Goal: Task Accomplishment & Management: Manage account settings

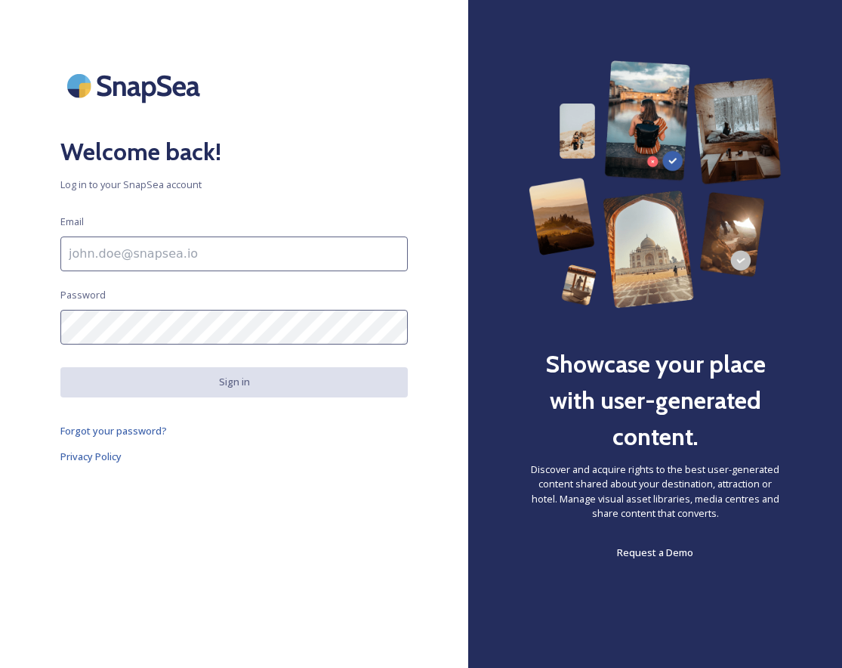
click at [150, 247] on input at bounding box center [234, 253] width 348 height 35
type input "[EMAIL_ADDRESS][DOMAIN_NAME]"
click at [375, 514] on div "Welcome back! Log in to your SnapSea account Email communications@themulia.com …" at bounding box center [234, 333] width 468 height 547
drag, startPoint x: 349, startPoint y: 502, endPoint x: 360, endPoint y: 523, distance: 23.6
click at [360, 523] on div "Welcome back! Log in to your SnapSea account Email communications@themulia.com …" at bounding box center [234, 333] width 468 height 547
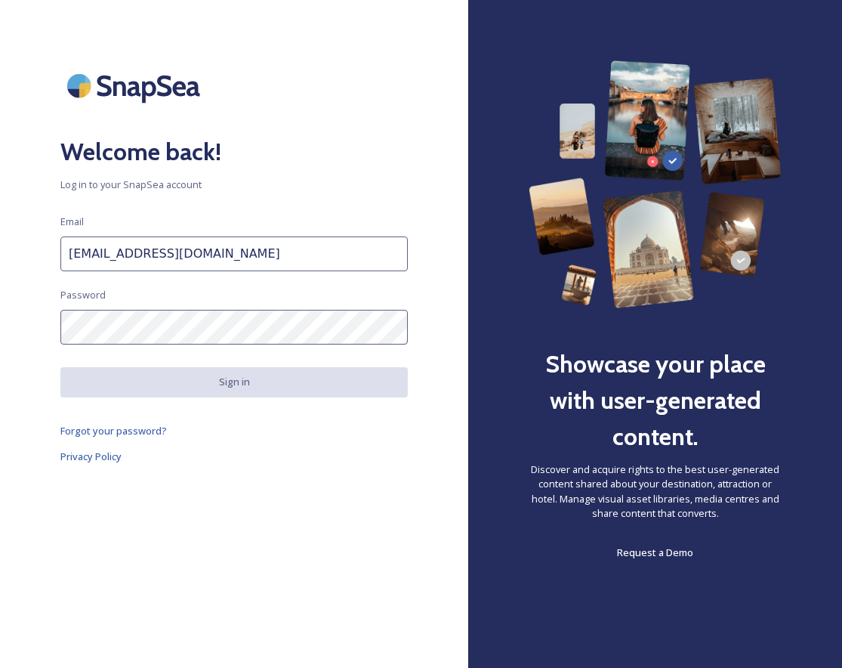
click at [306, 418] on div "Welcome back! Log in to your SnapSea account Email communications@themulia.com …" at bounding box center [234, 333] width 468 height 547
click at [139, 431] on span "Forgot your password?" at bounding box center [113, 431] width 107 height 14
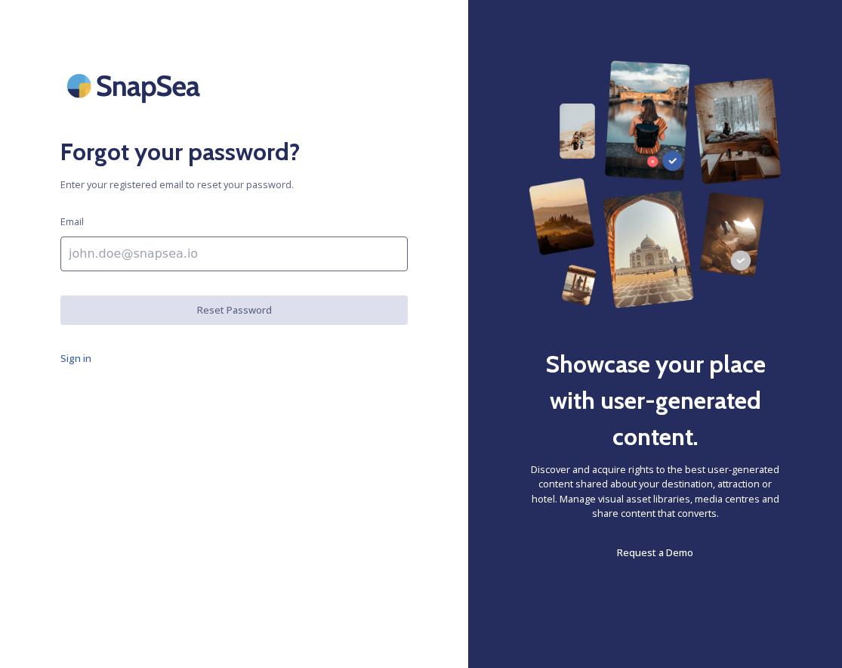
click at [219, 251] on input at bounding box center [234, 253] width 348 height 35
type input "communications@themulia.com"
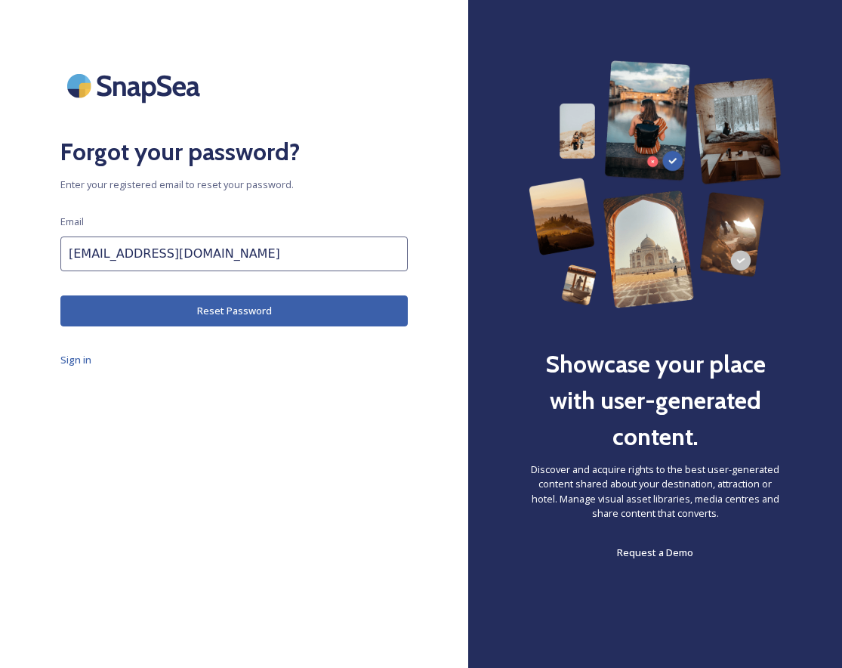
click at [223, 303] on button "Reset Password" at bounding box center [234, 310] width 348 height 31
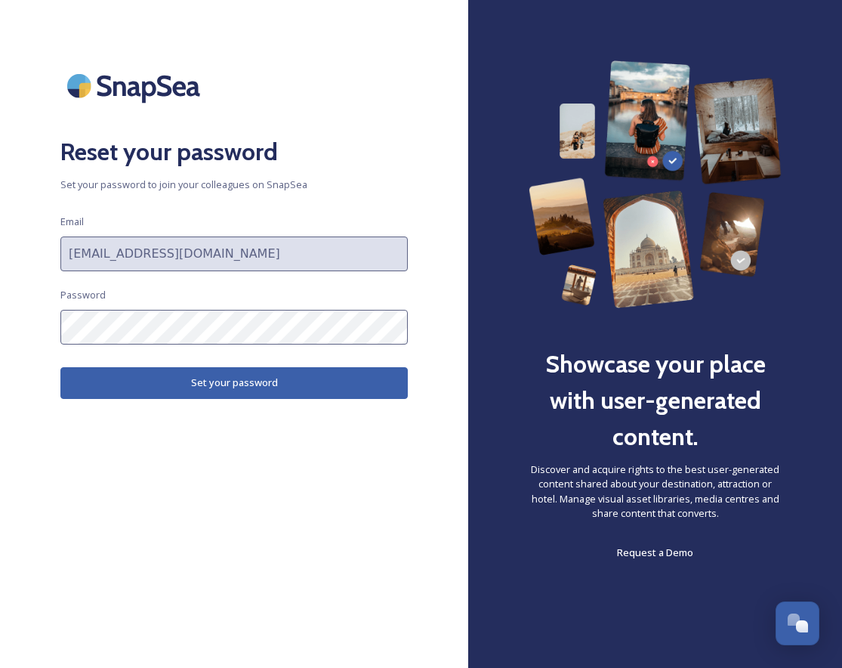
click at [0, 310] on html "Reset your password Set your password to join your colleagues on SnapSea Email …" at bounding box center [421, 334] width 842 height 668
click at [195, 385] on button "Set your password" at bounding box center [234, 382] width 348 height 31
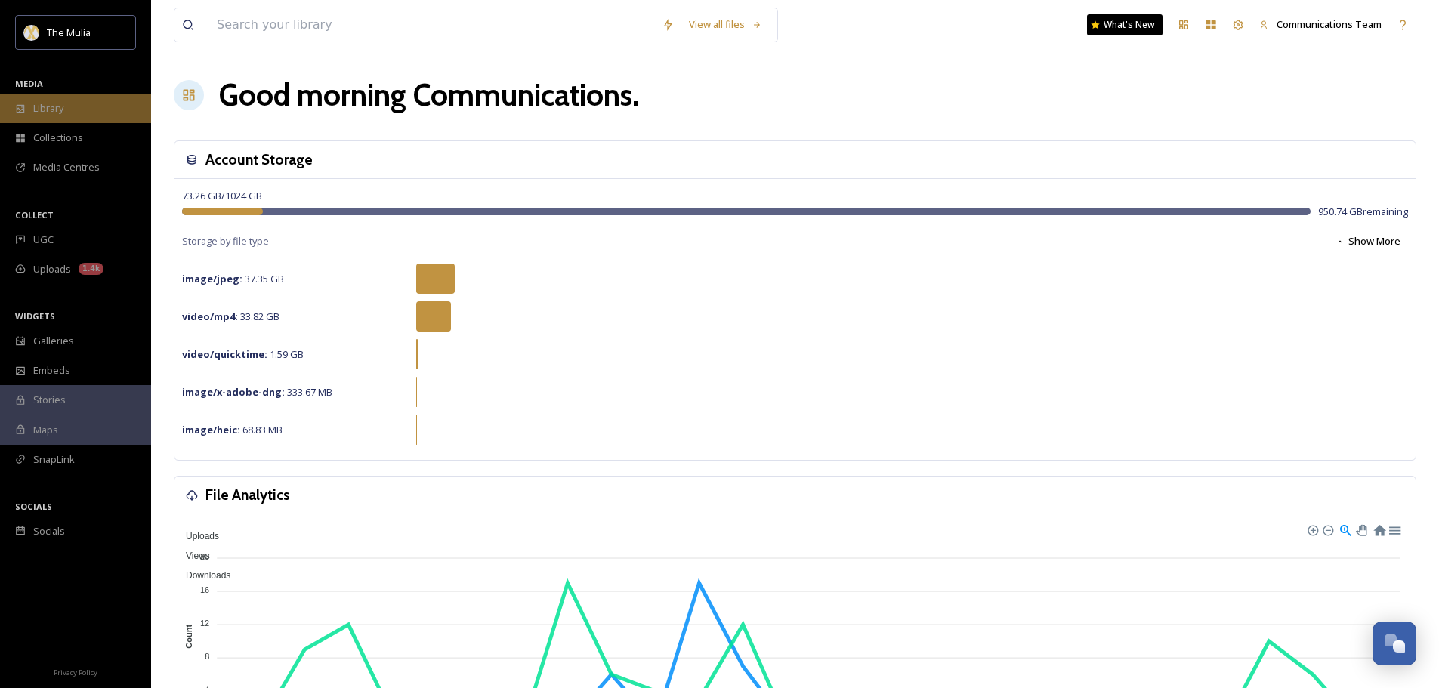
click at [92, 98] on div "Library" at bounding box center [75, 108] width 151 height 29
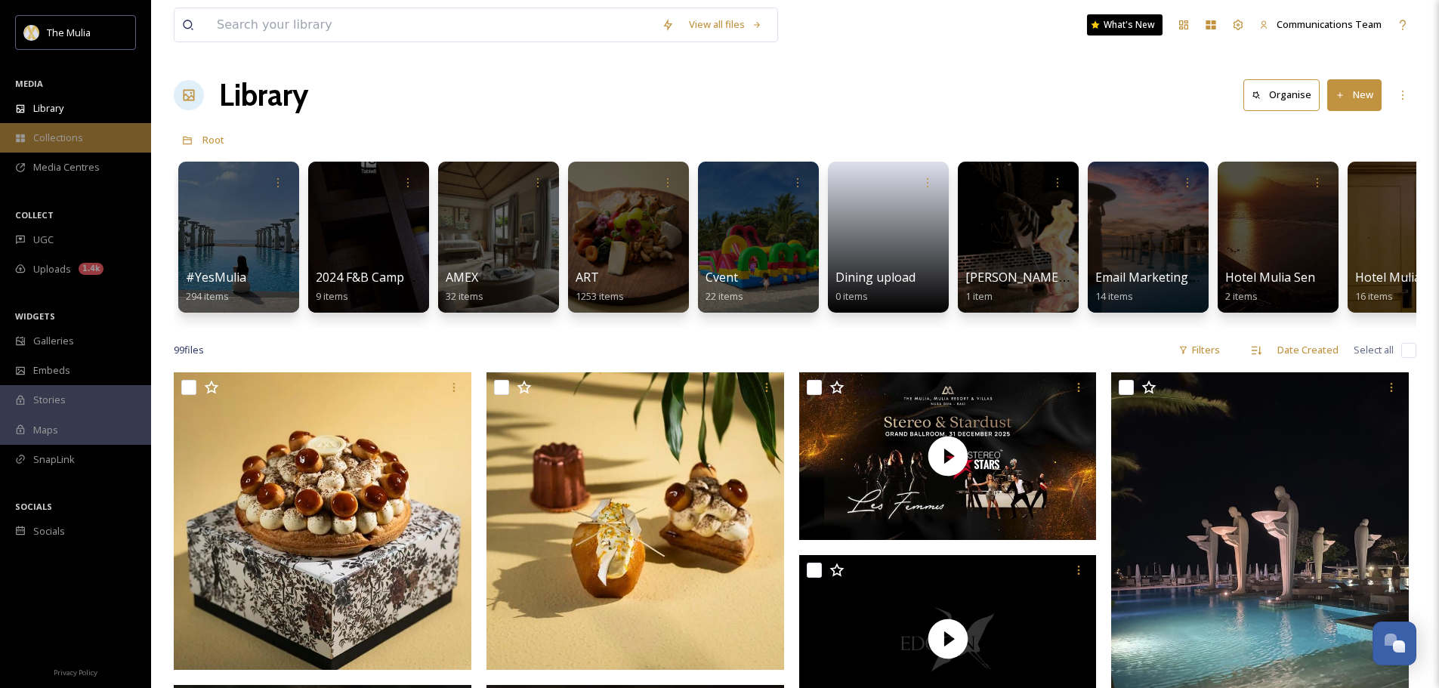
click at [97, 144] on div "Collections" at bounding box center [75, 137] width 151 height 29
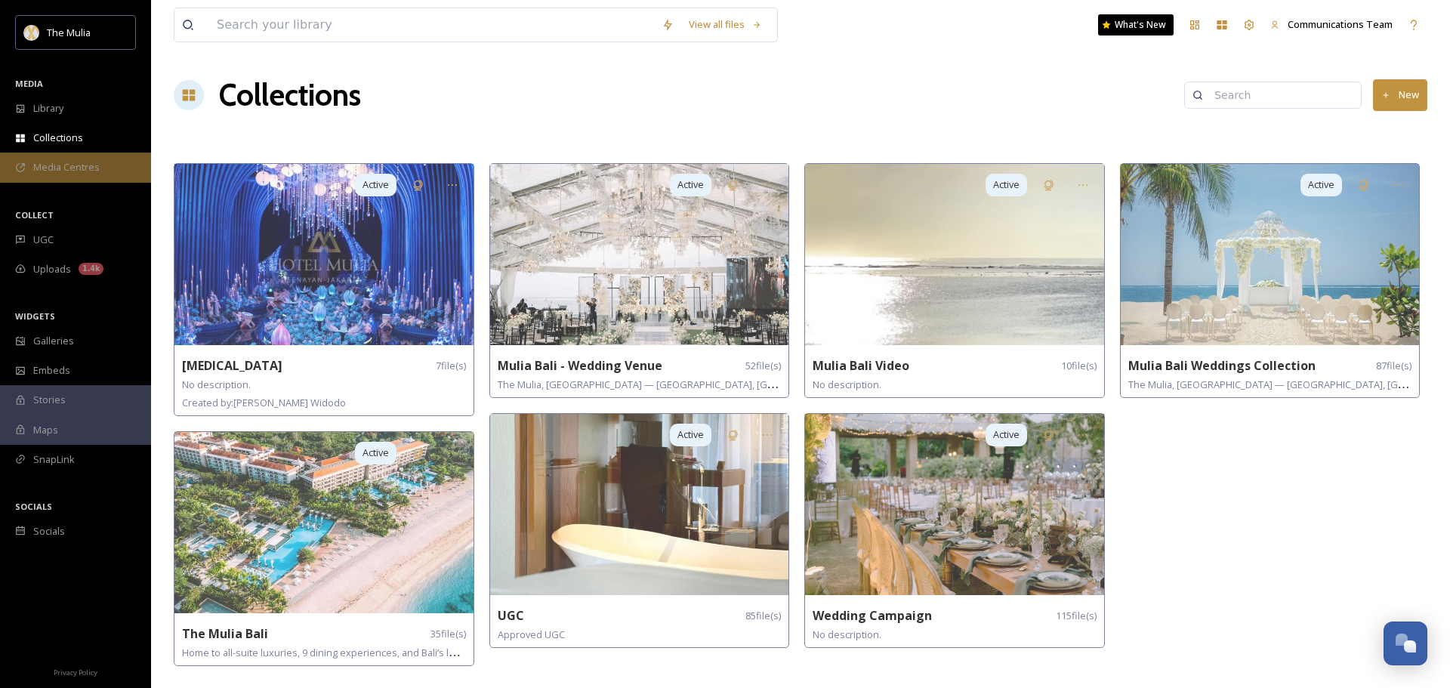
click at [103, 164] on div "Media Centres" at bounding box center [75, 167] width 151 height 29
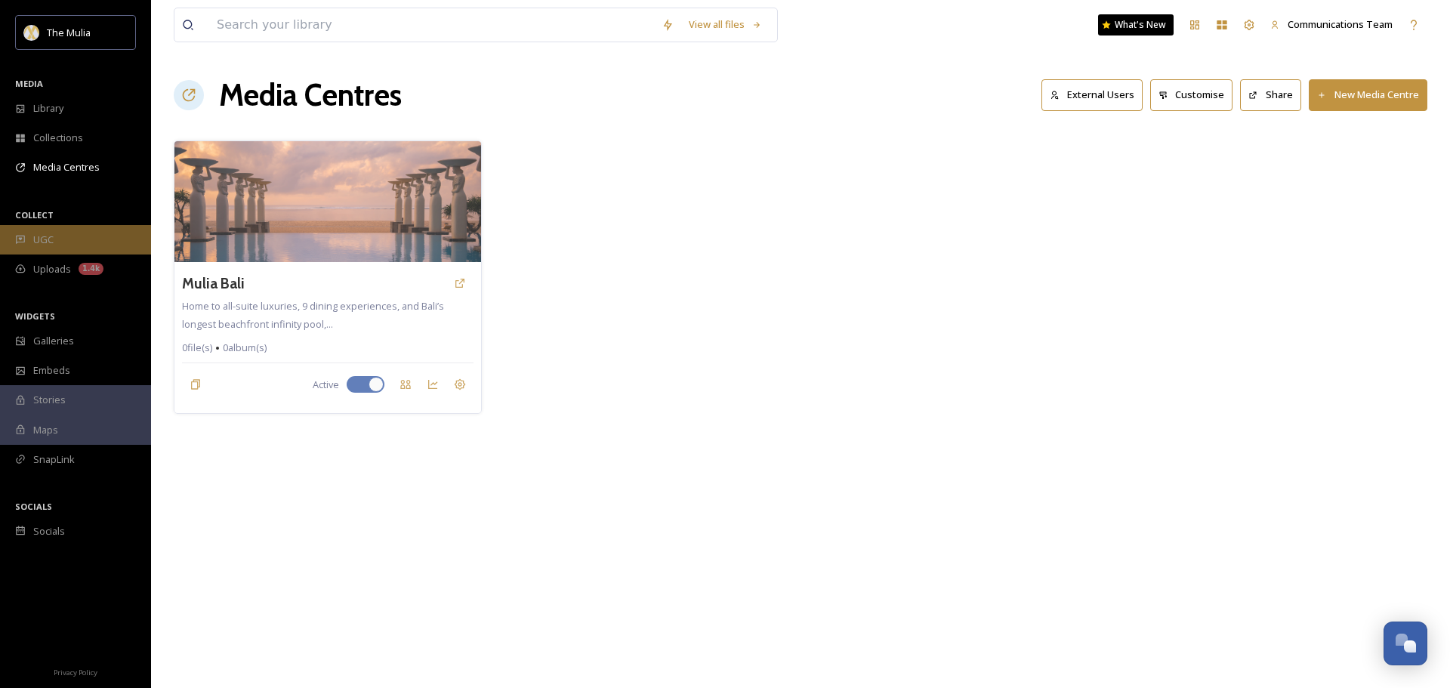
click at [90, 244] on div "UGC" at bounding box center [75, 239] width 151 height 29
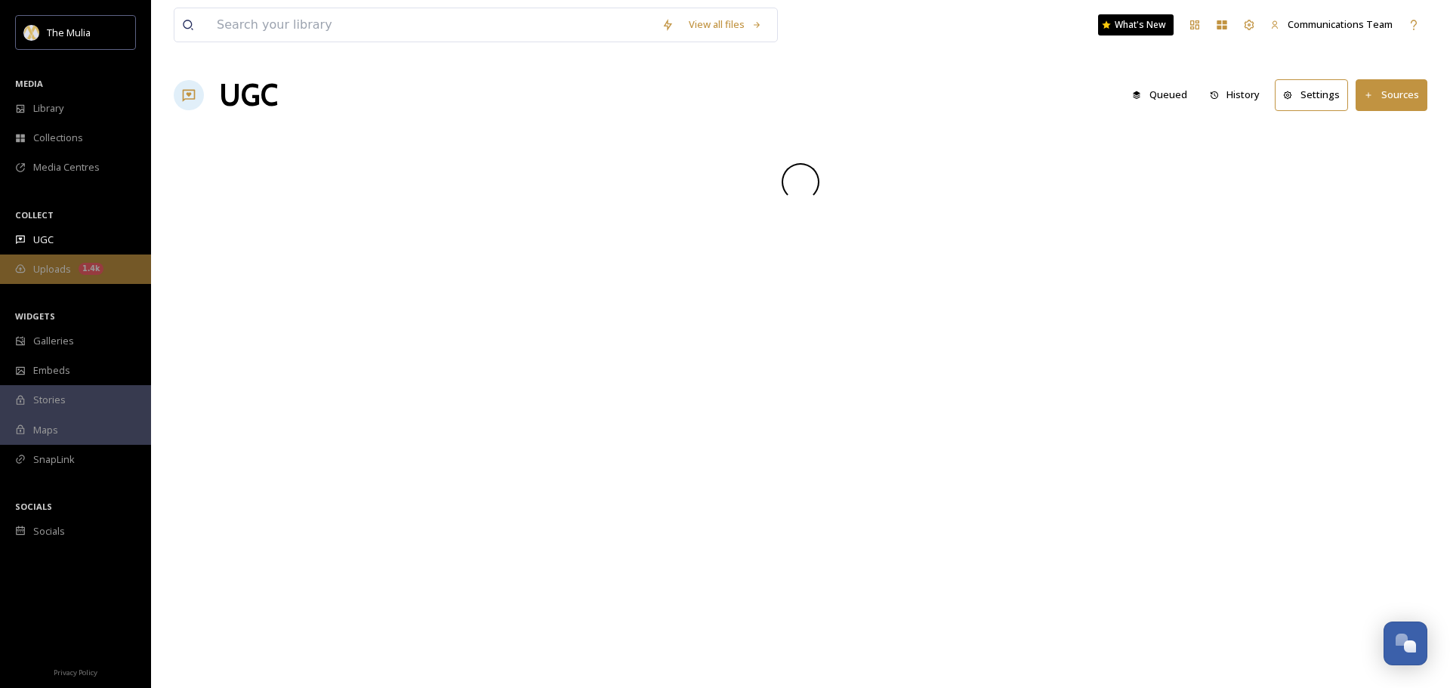
click at [88, 266] on div "1.4k" at bounding box center [91, 269] width 25 height 12
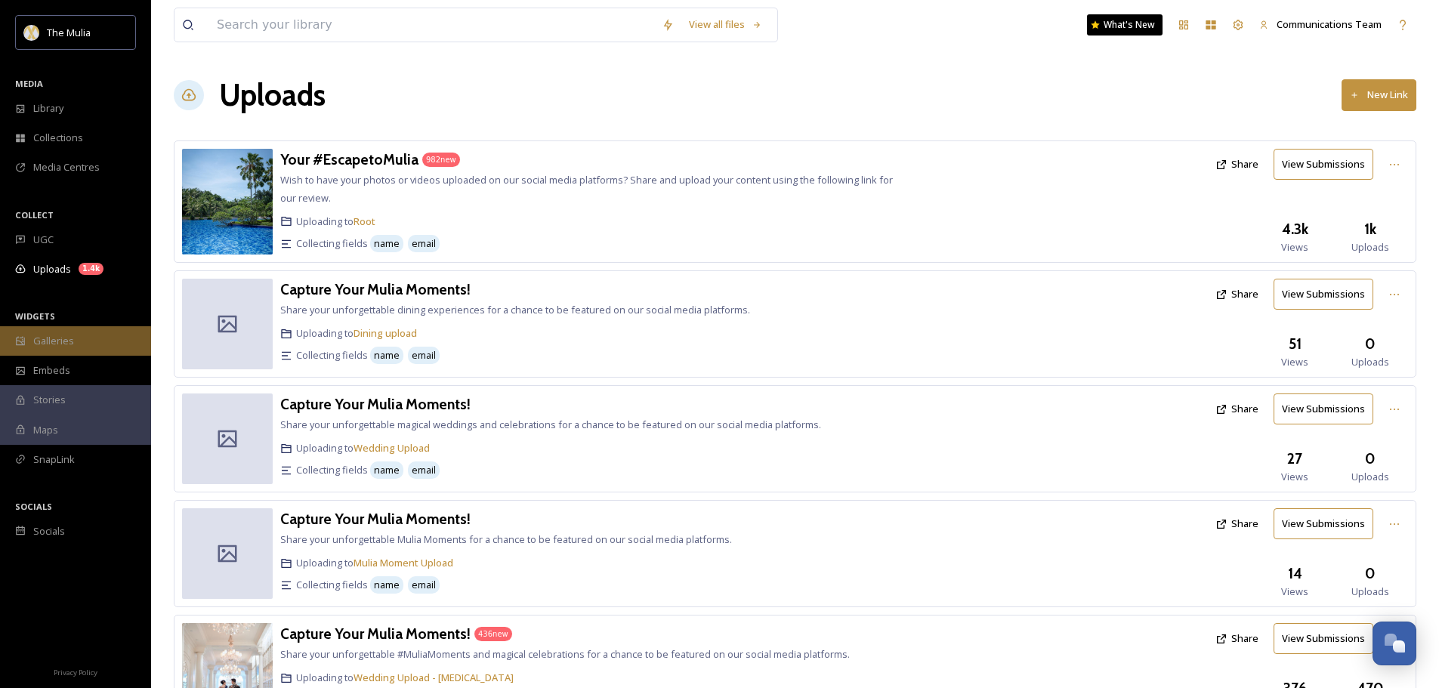
click at [86, 341] on div "Galleries" at bounding box center [75, 340] width 151 height 29
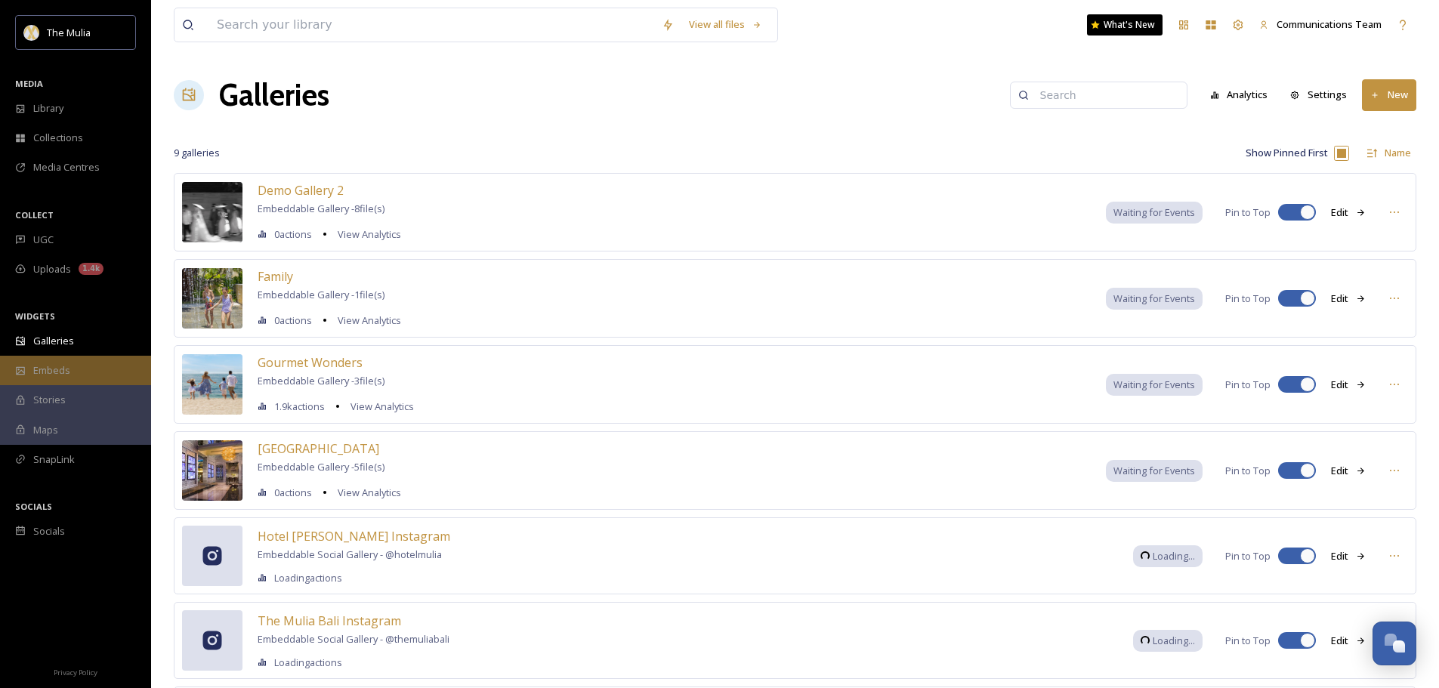
click at [80, 363] on div "Embeds" at bounding box center [75, 370] width 151 height 29
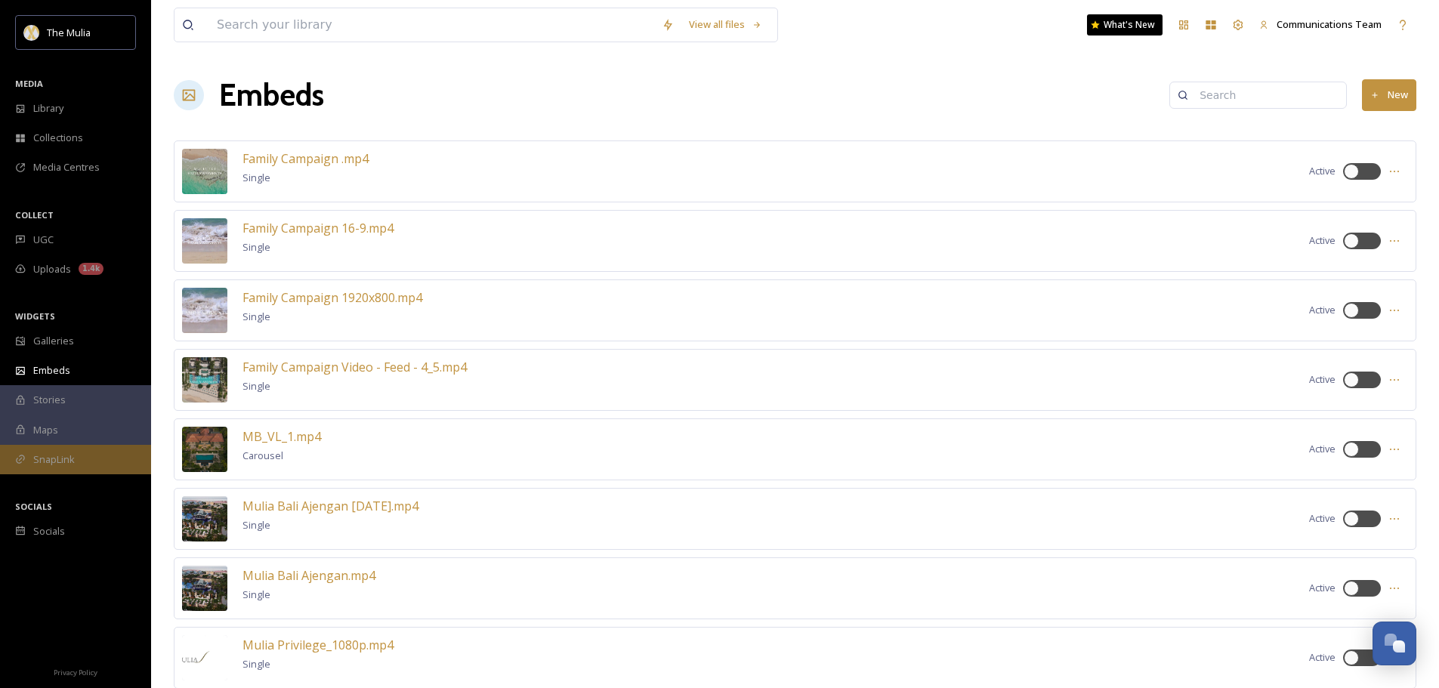
click at [101, 464] on div "SnapLink" at bounding box center [75, 459] width 151 height 29
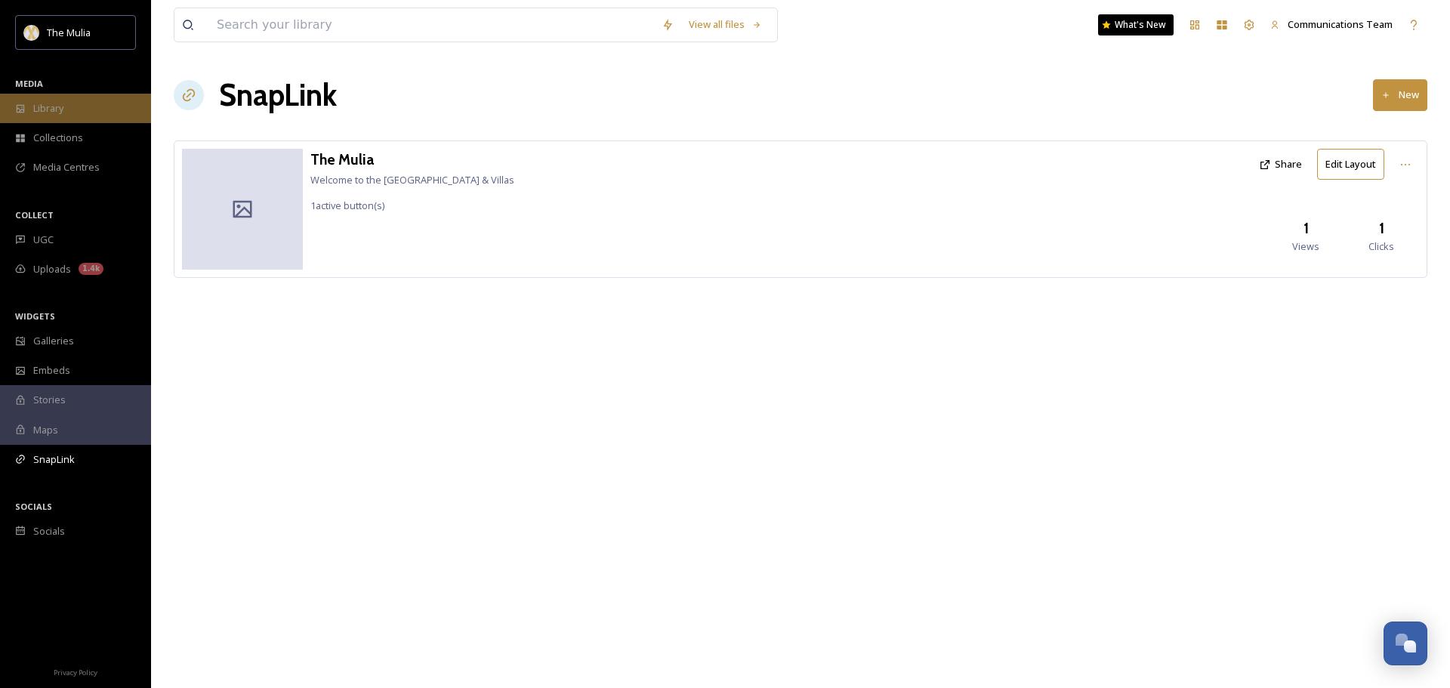
click at [67, 100] on div "Library" at bounding box center [75, 108] width 151 height 29
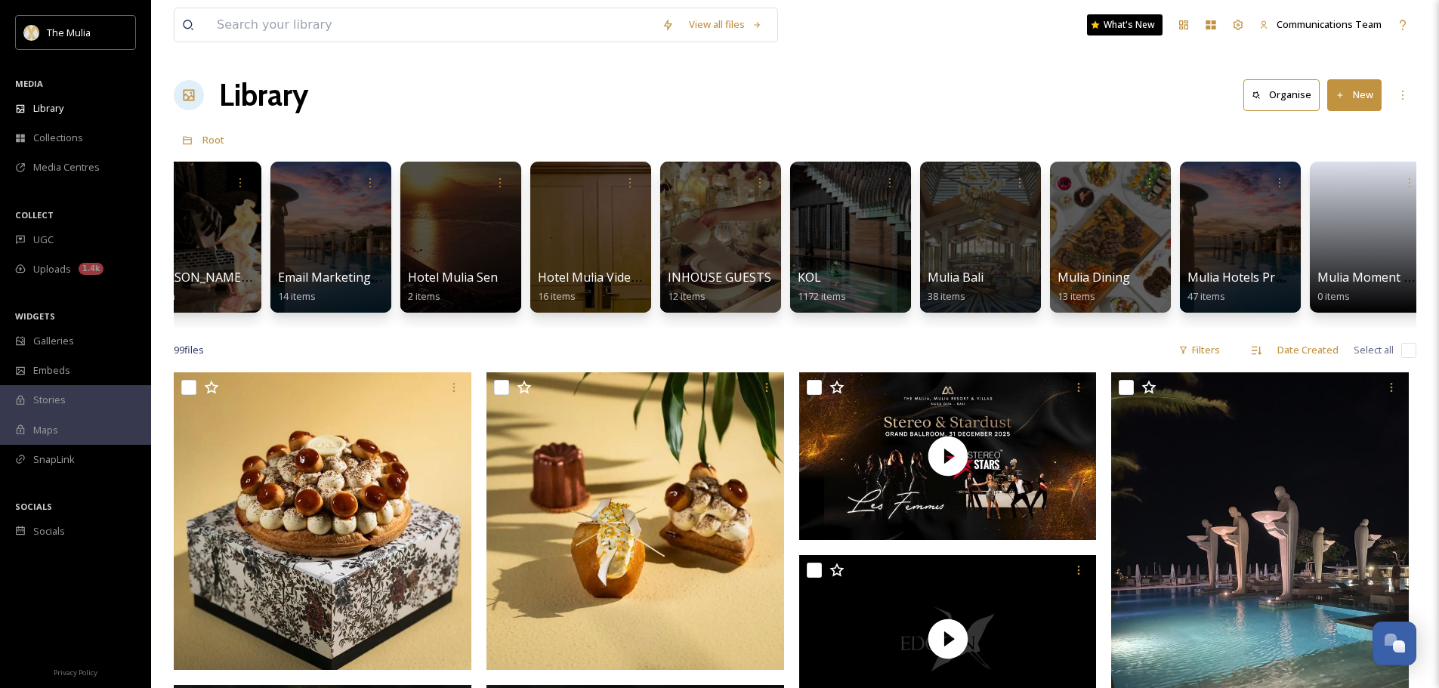
scroll to position [0, 820]
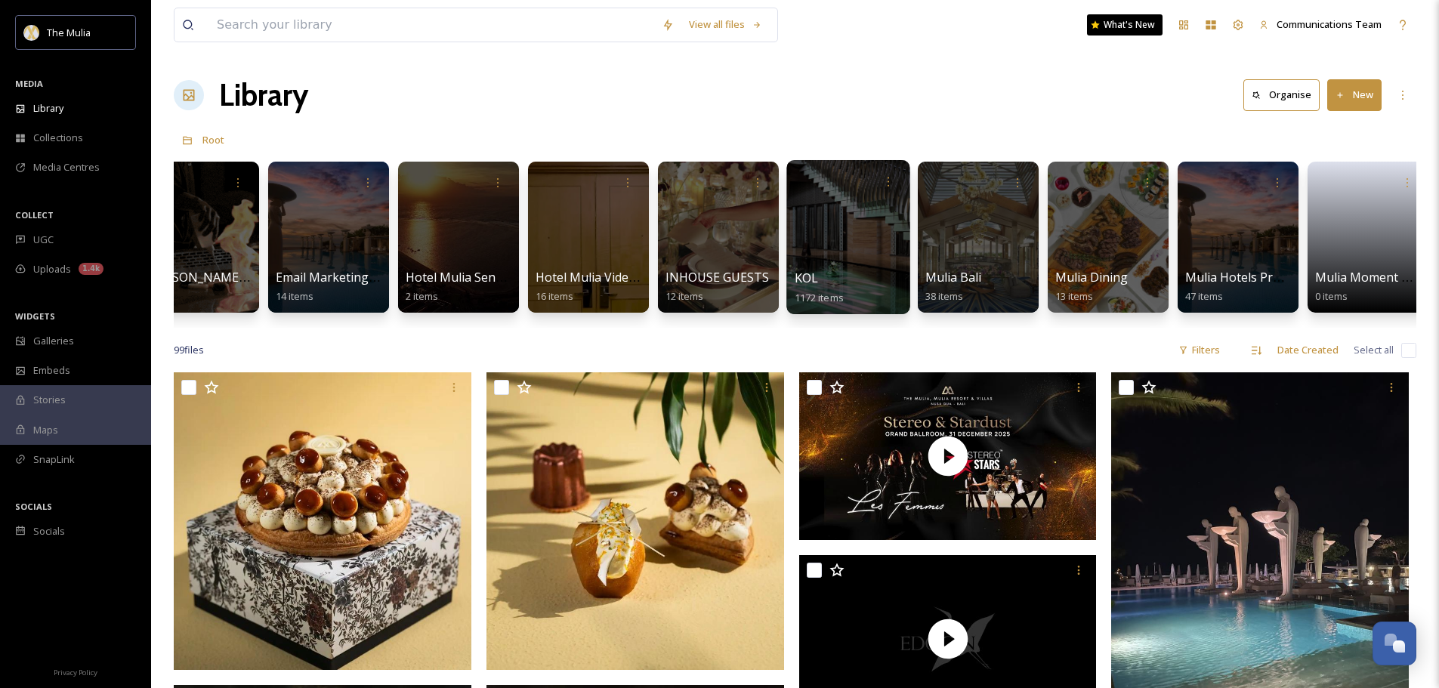
click at [842, 271] on div "KOL 1172 items" at bounding box center [849, 288] width 108 height 38
click at [842, 251] on div at bounding box center [847, 237] width 123 height 154
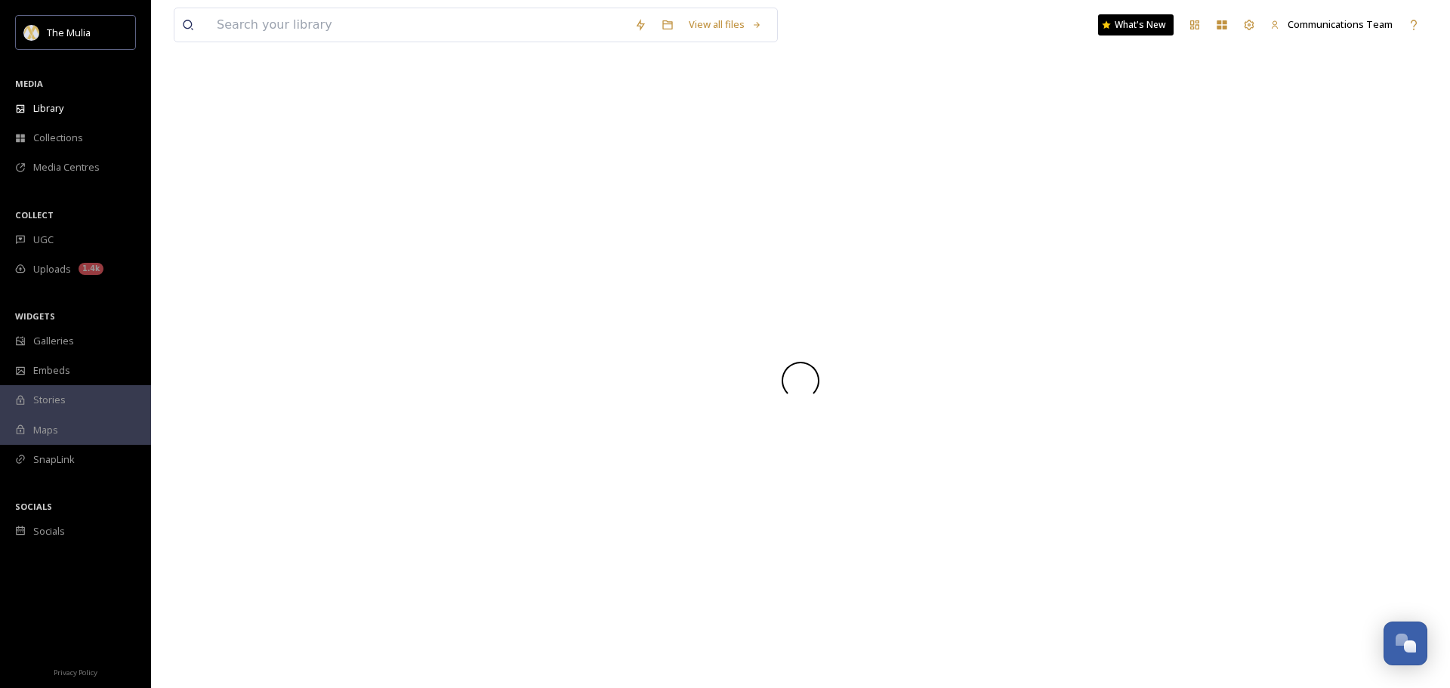
click at [842, 251] on div at bounding box center [801, 381] width 1254 height 616
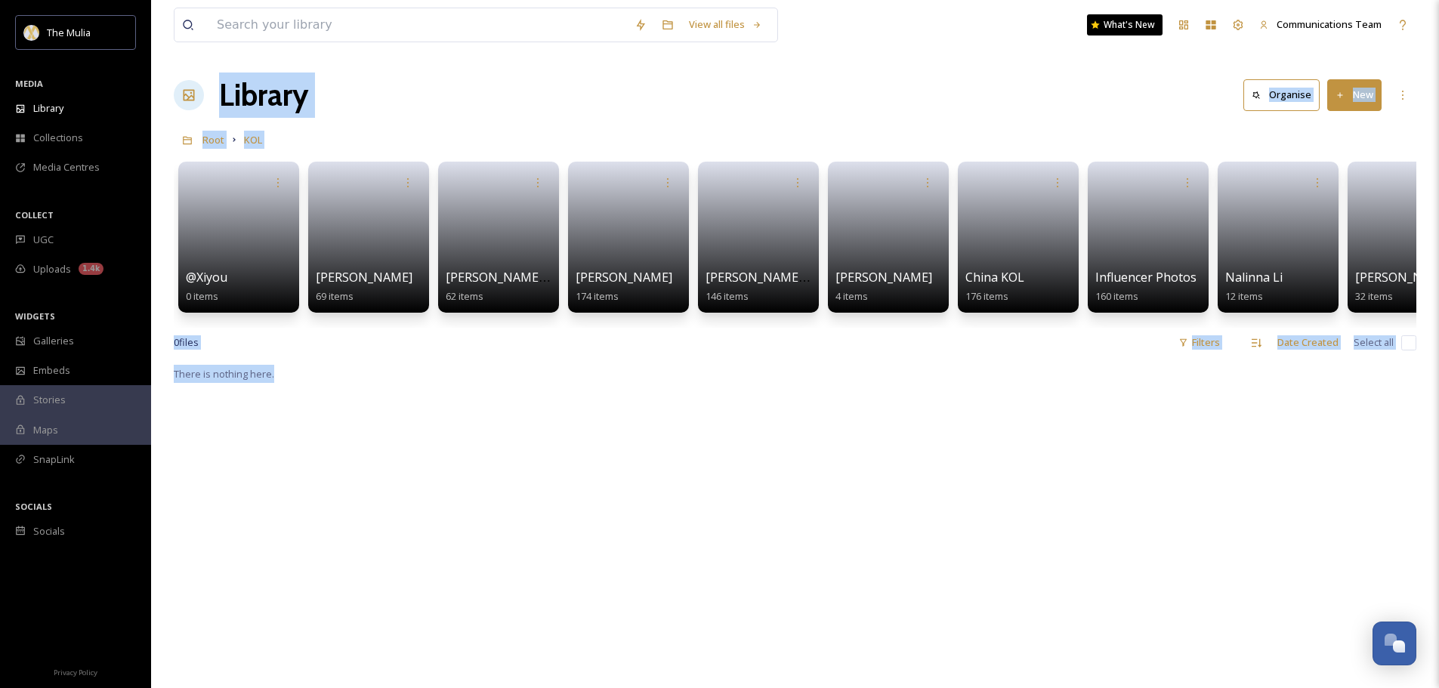
click at [752, 228] on link at bounding box center [759, 232] width 106 height 72
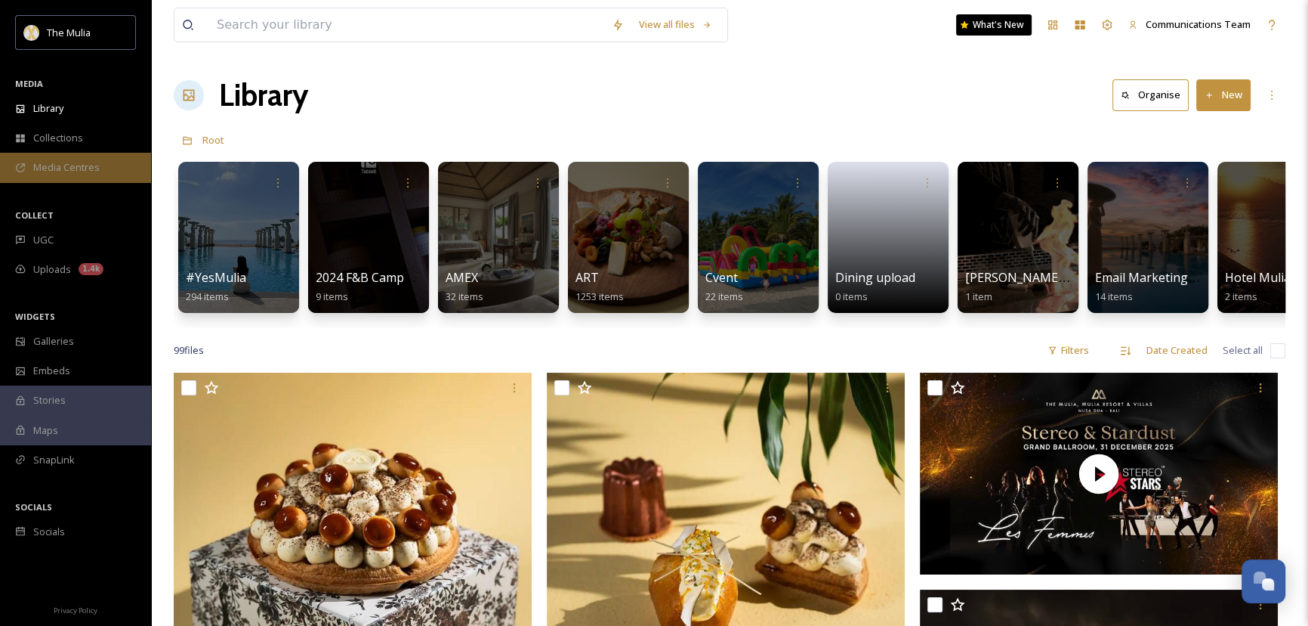
click at [94, 172] on span "Media Centres" at bounding box center [66, 167] width 66 height 14
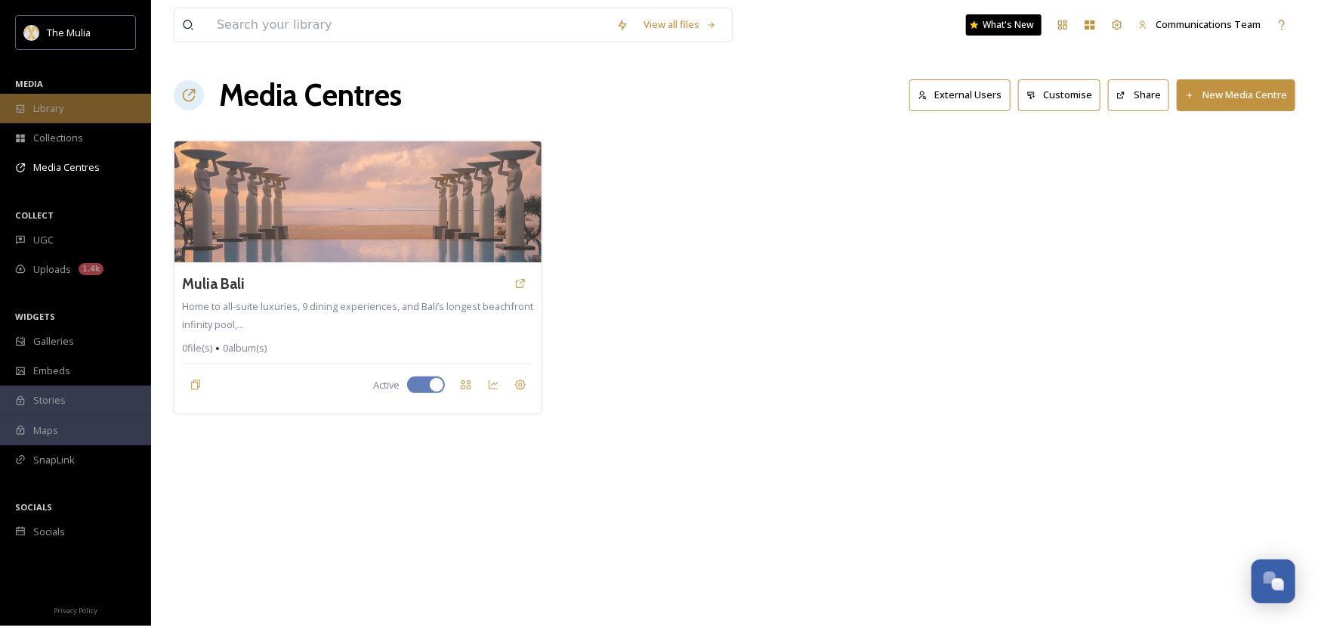
click at [115, 112] on div "Library" at bounding box center [75, 108] width 151 height 29
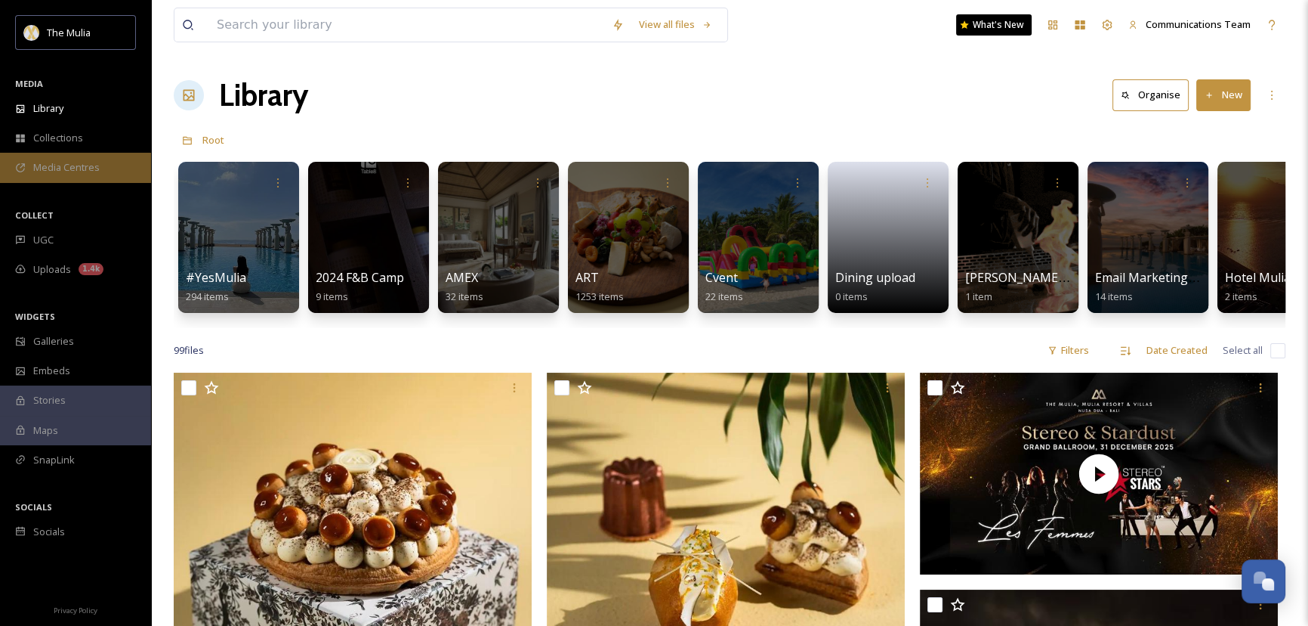
click at [76, 169] on span "Media Centres" at bounding box center [66, 167] width 66 height 14
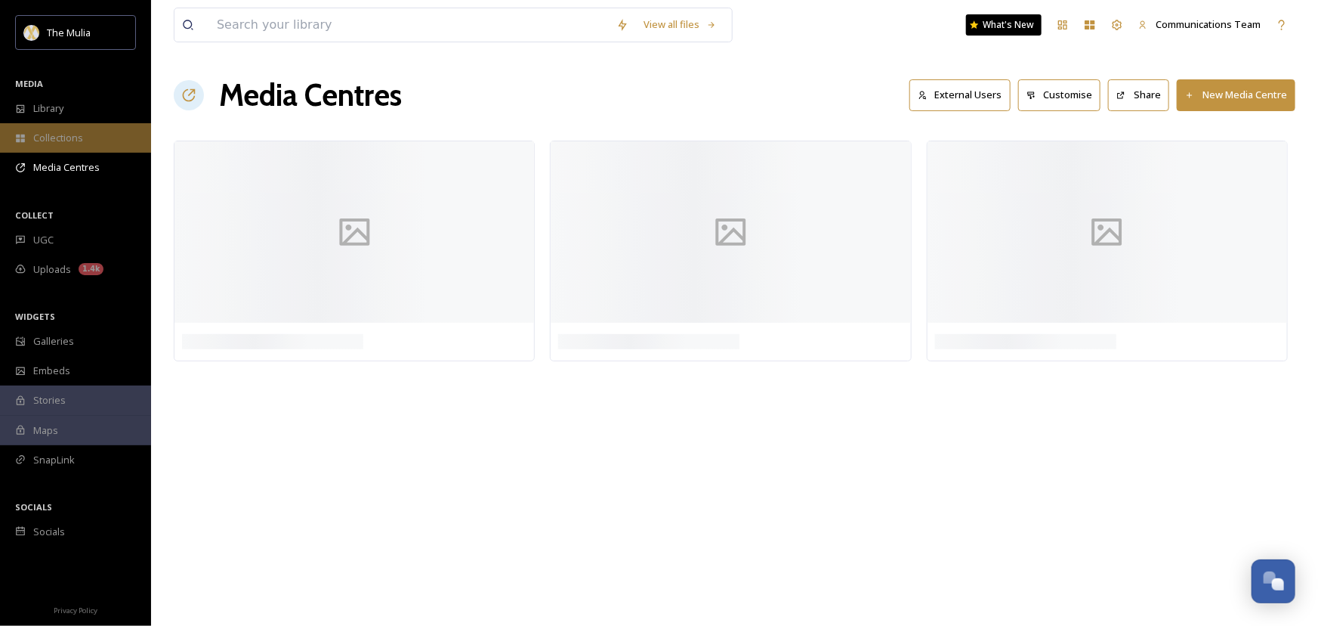
click at [74, 139] on span "Collections" at bounding box center [58, 138] width 50 height 14
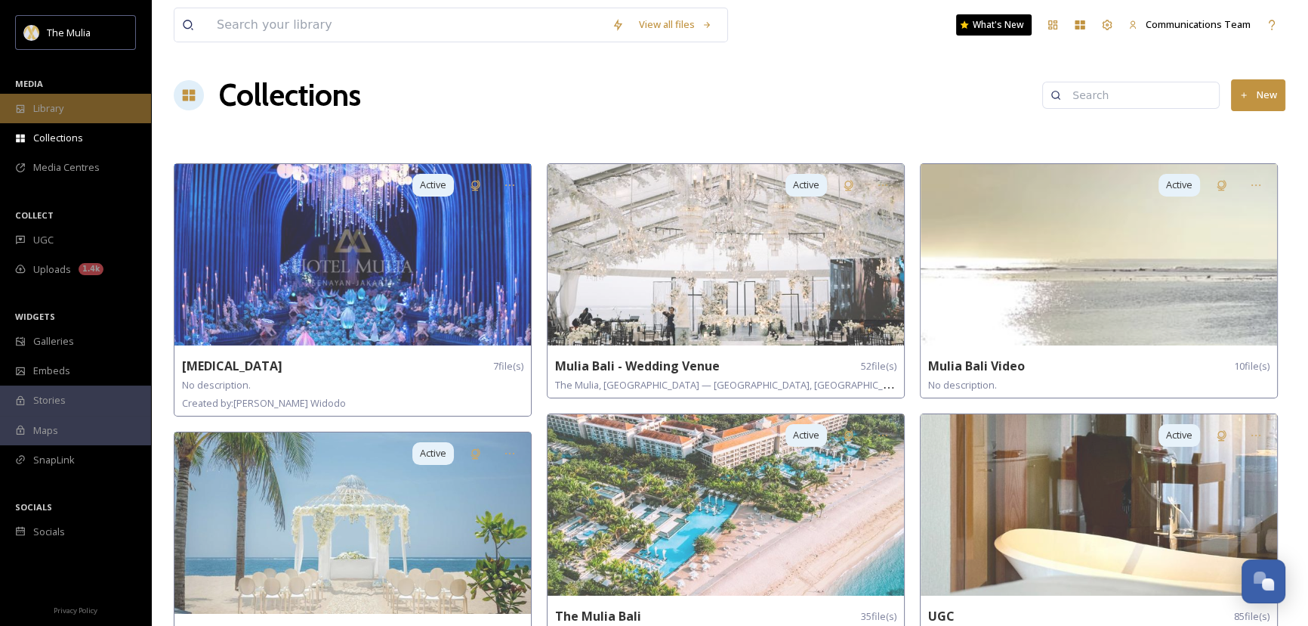
click at [95, 107] on div "Library" at bounding box center [75, 108] width 151 height 29
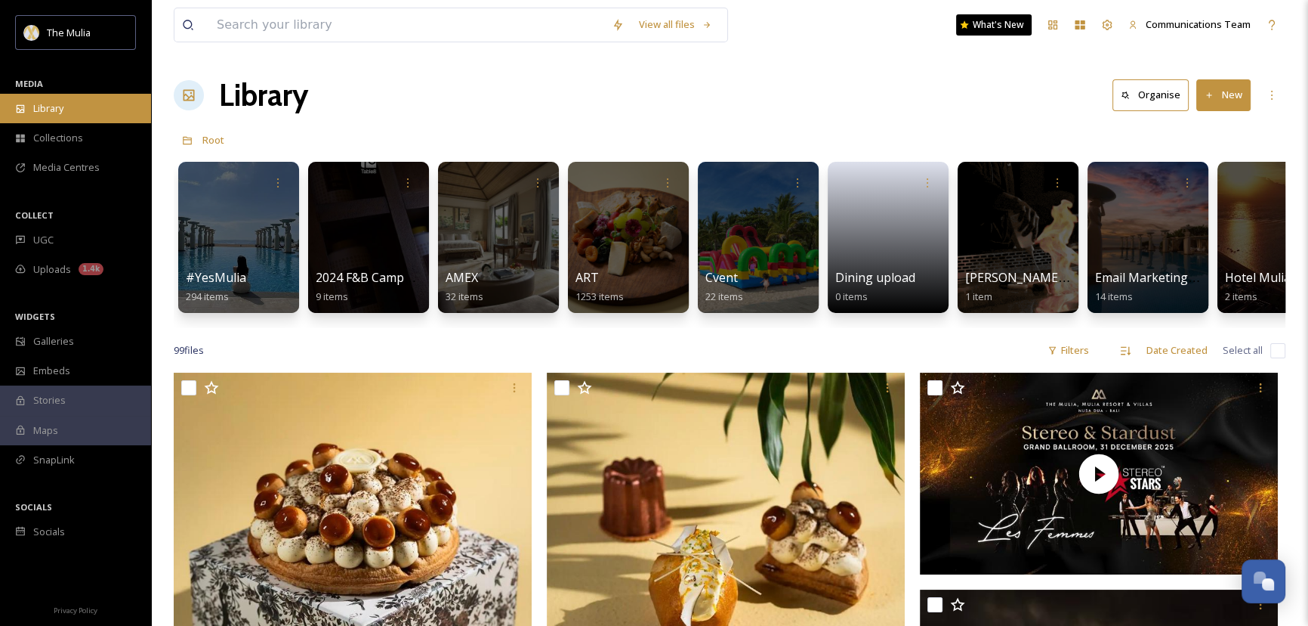
click at [68, 111] on div "Library" at bounding box center [75, 108] width 151 height 29
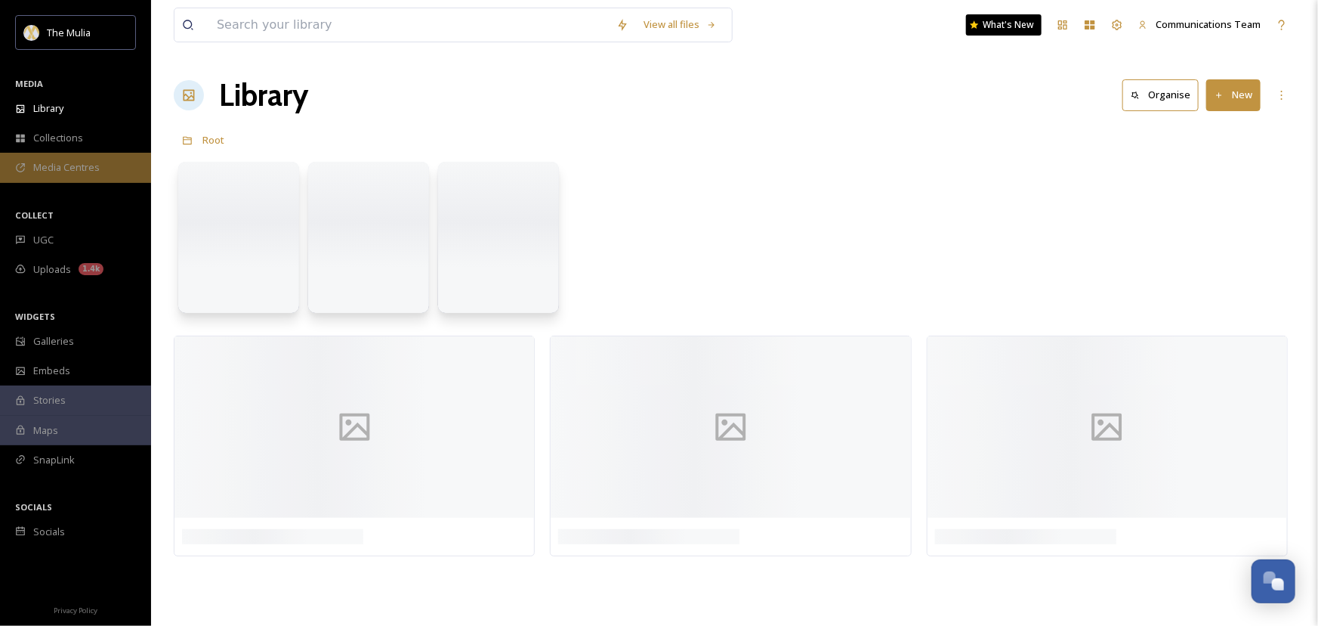
click at [86, 178] on div "Media Centres" at bounding box center [75, 167] width 151 height 29
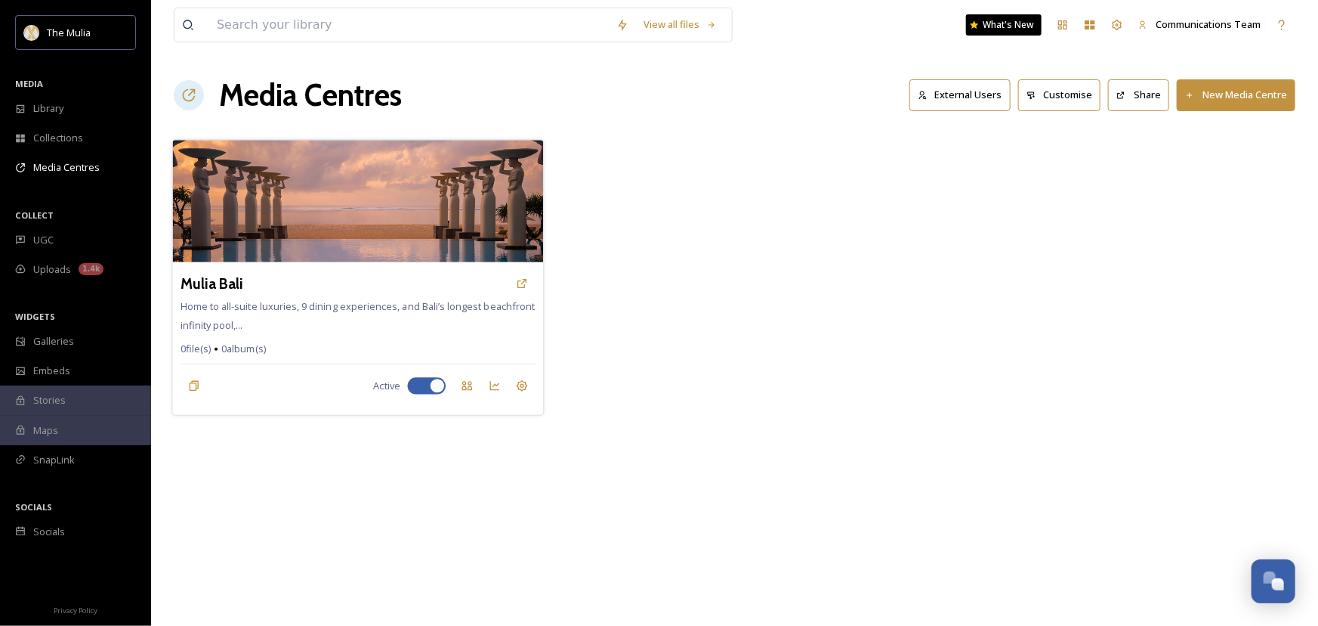
click at [378, 266] on div "Mulia Bali Home to all-suite luxuries, 9 dining experiences, and Bali’s longest…" at bounding box center [358, 338] width 371 height 153
click at [373, 295] on div "Mulia Bali" at bounding box center [359, 283] width 356 height 27
click at [221, 274] on h3 "Mulia Bali" at bounding box center [212, 284] width 63 height 22
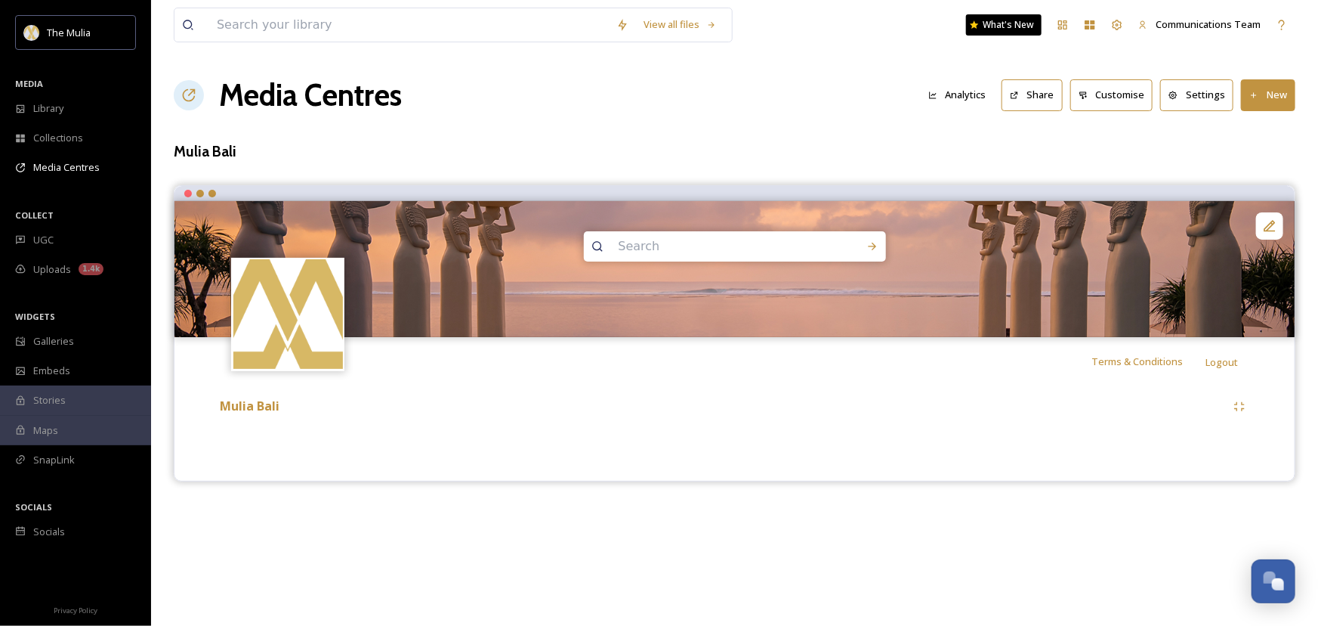
click at [631, 138] on div "View all files What's New Communications Team Media Centres Analytics Share Cus…" at bounding box center [734, 313] width 1167 height 626
click at [46, 131] on span "Collections" at bounding box center [58, 138] width 50 height 14
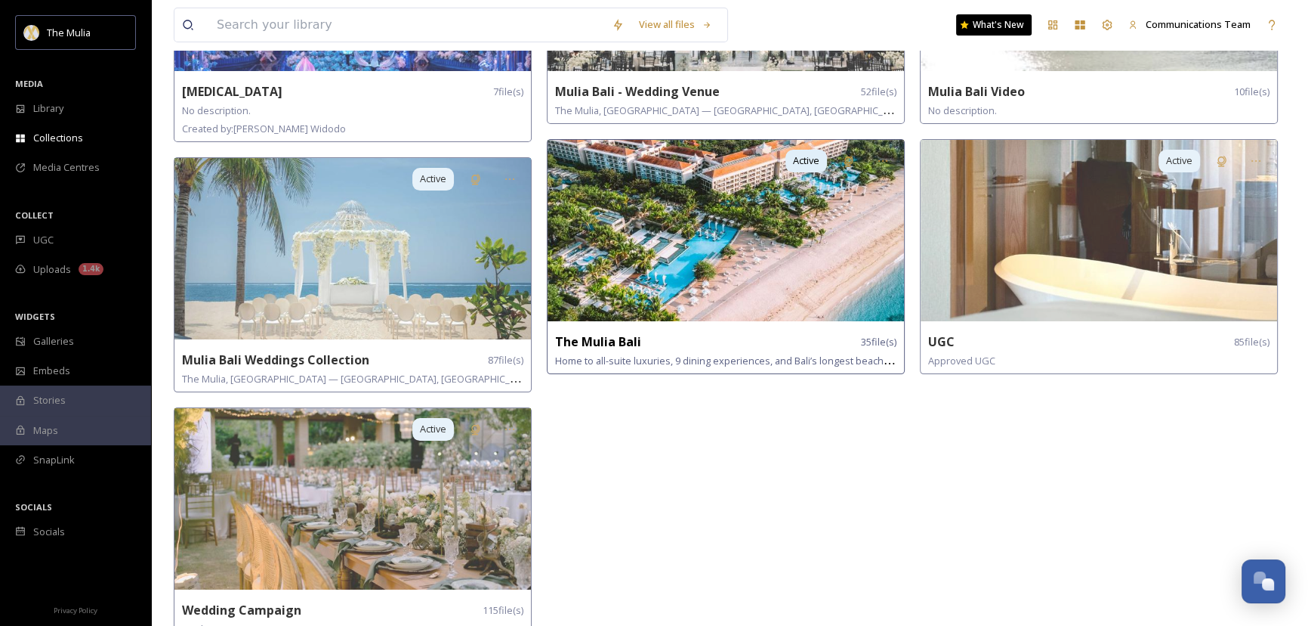
scroll to position [295, 0]
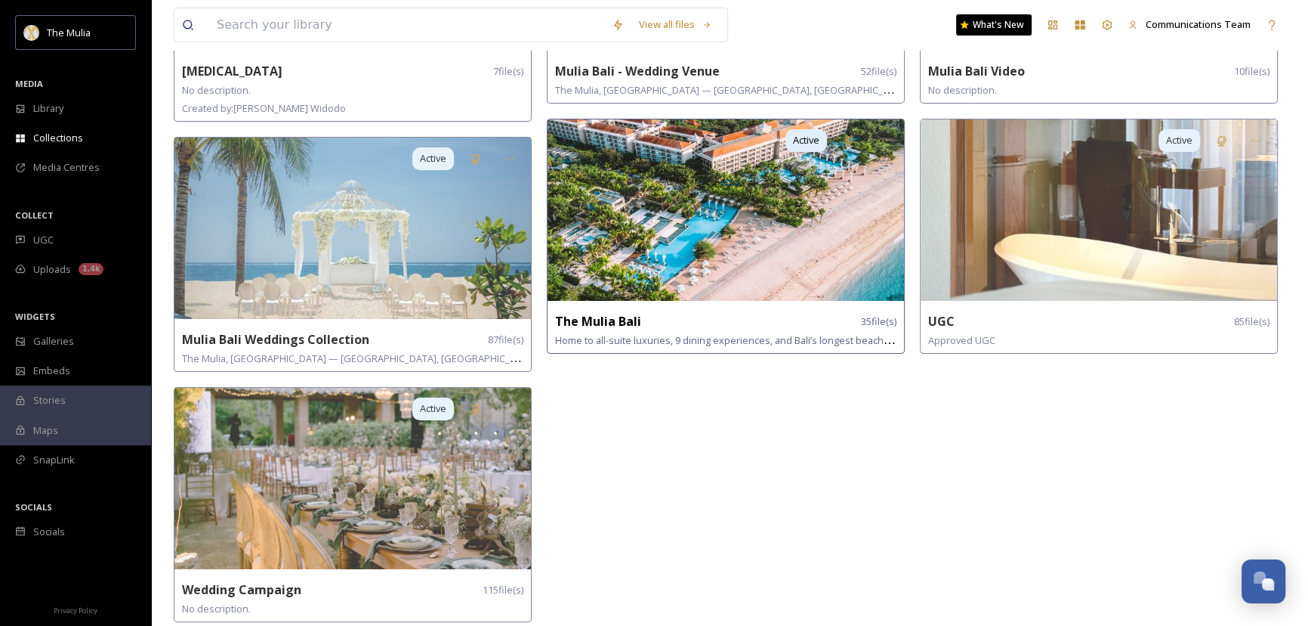
click at [613, 316] on strong "The Mulia Bali" at bounding box center [598, 321] width 86 height 17
click at [618, 318] on strong "The Mulia Bali" at bounding box center [598, 321] width 86 height 17
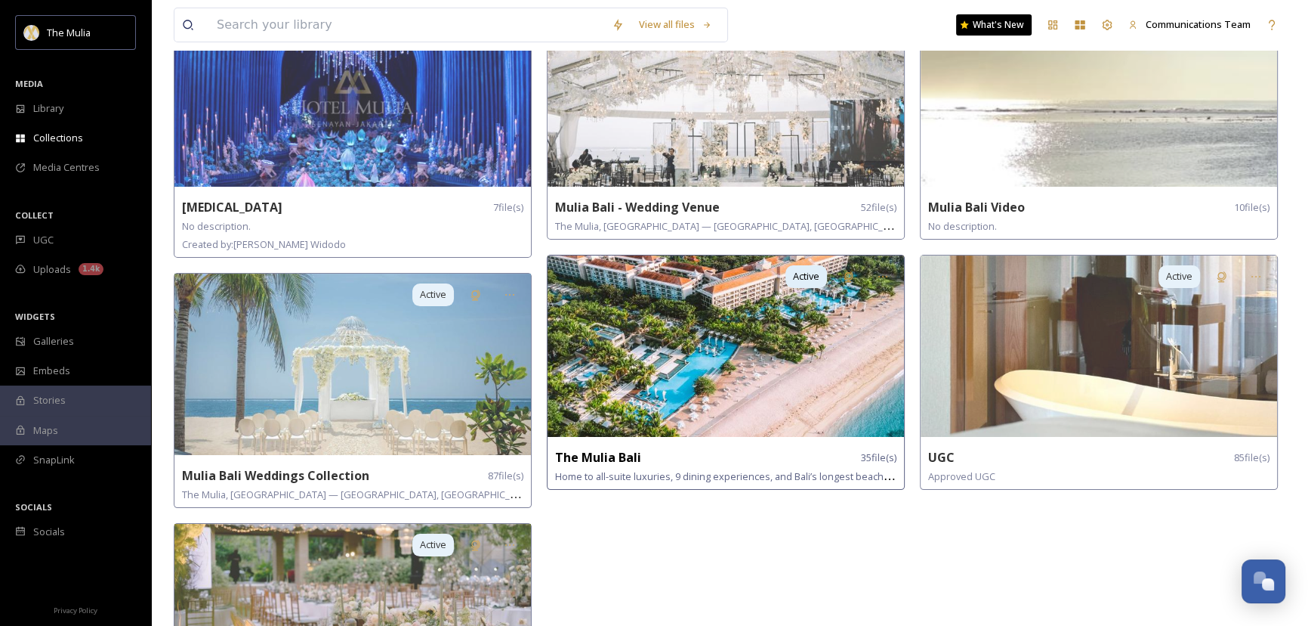
scroll to position [158, 0]
click at [675, 329] on img at bounding box center [726, 346] width 357 height 181
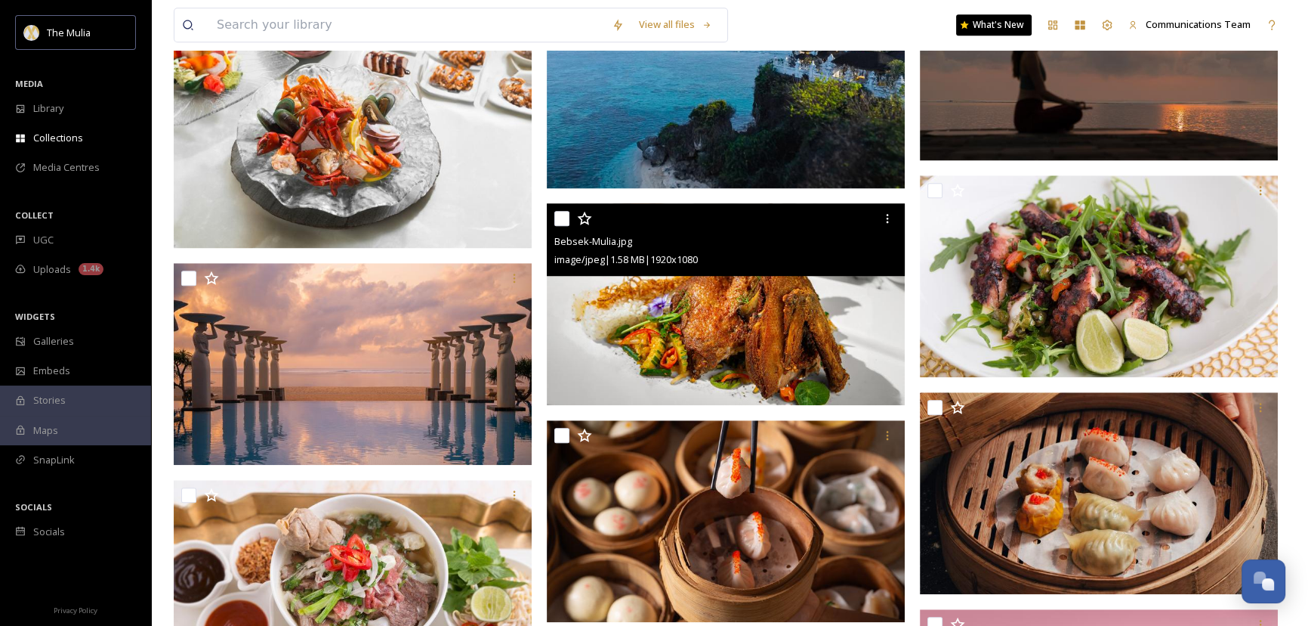
scroll to position [1442, 0]
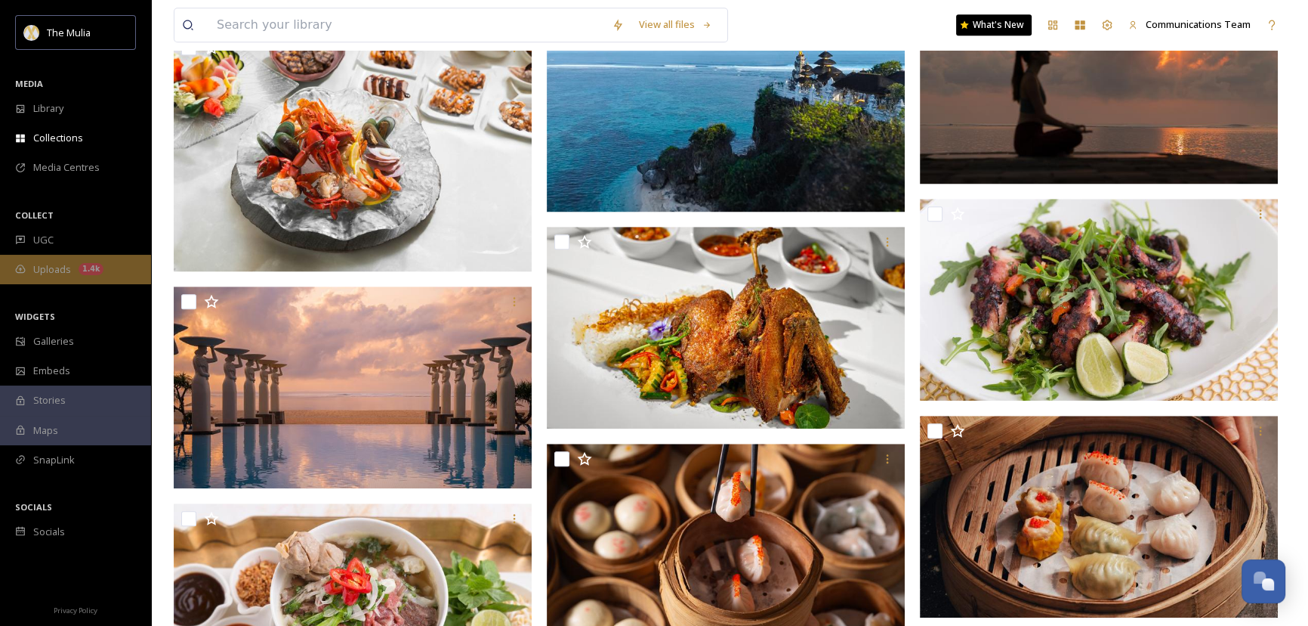
click at [120, 283] on div "Uploads 1.4k" at bounding box center [75, 269] width 151 height 29
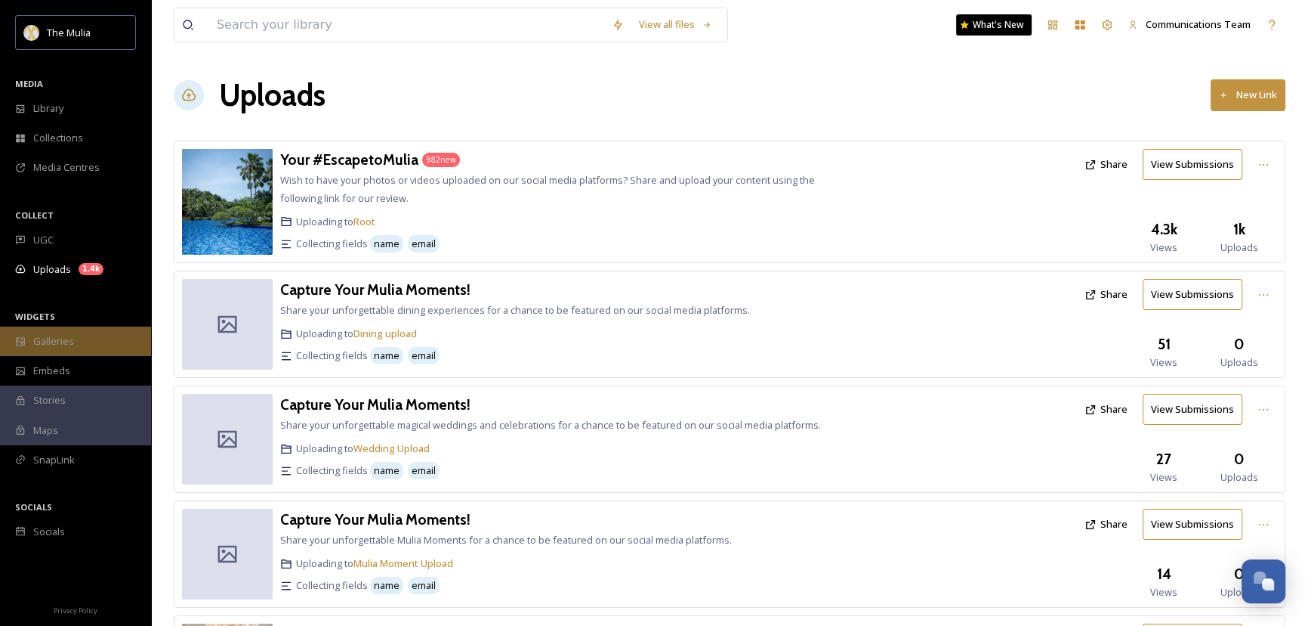
click at [54, 339] on span "Galleries" at bounding box center [53, 341] width 41 height 14
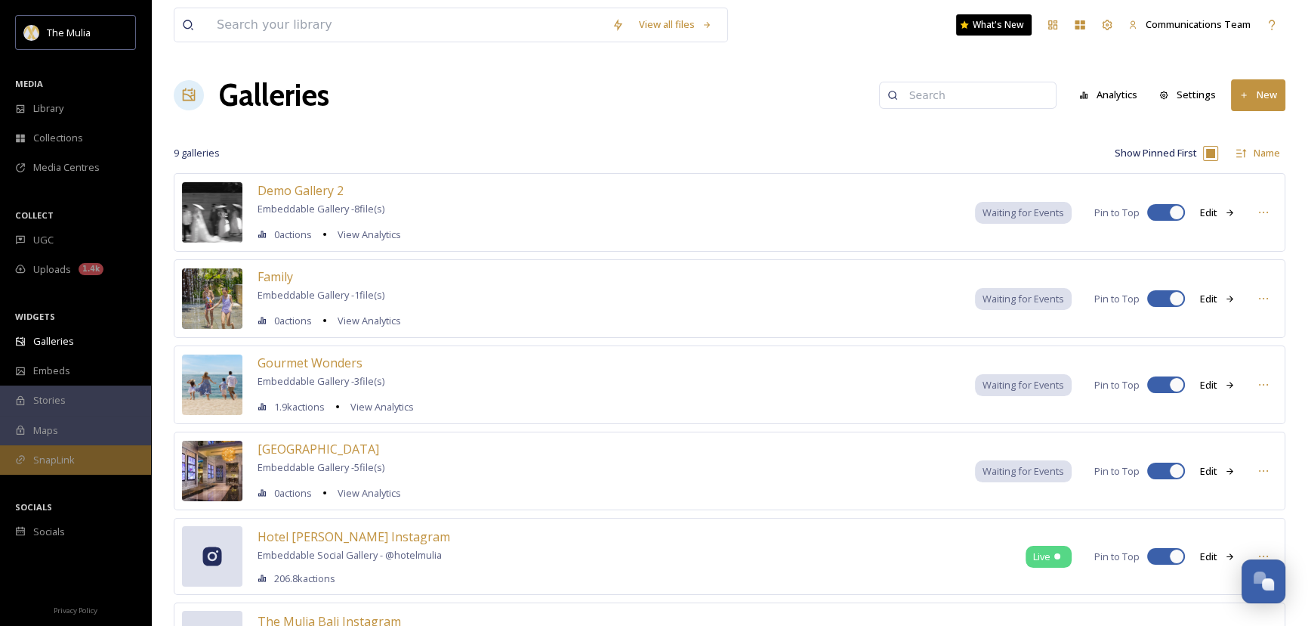
click at [75, 457] on div "SnapLink" at bounding box center [75, 459] width 151 height 29
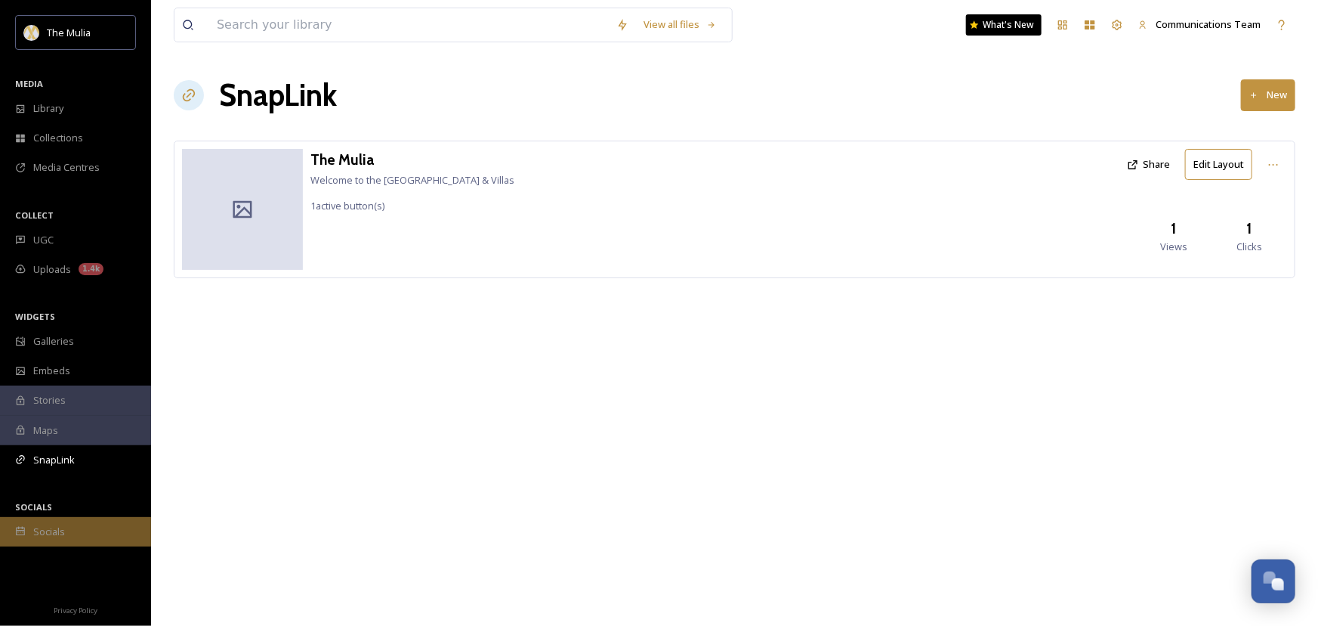
click at [87, 527] on div "Socials" at bounding box center [75, 531] width 151 height 29
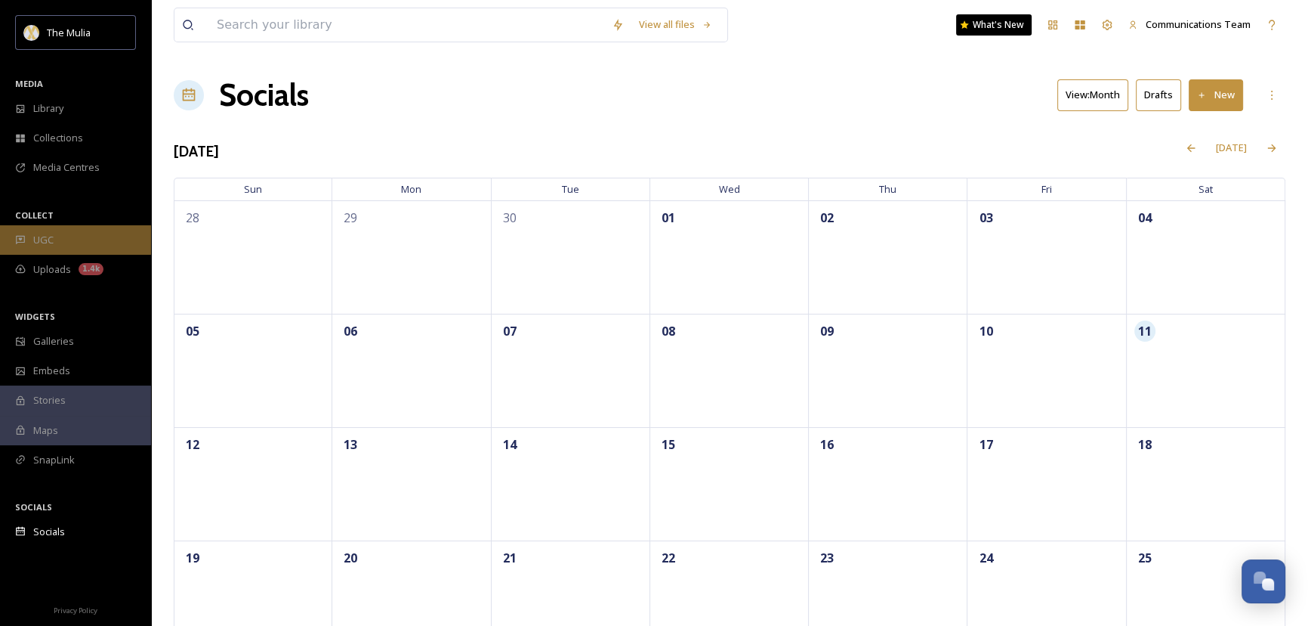
click at [63, 235] on div "UGC" at bounding box center [75, 239] width 151 height 29
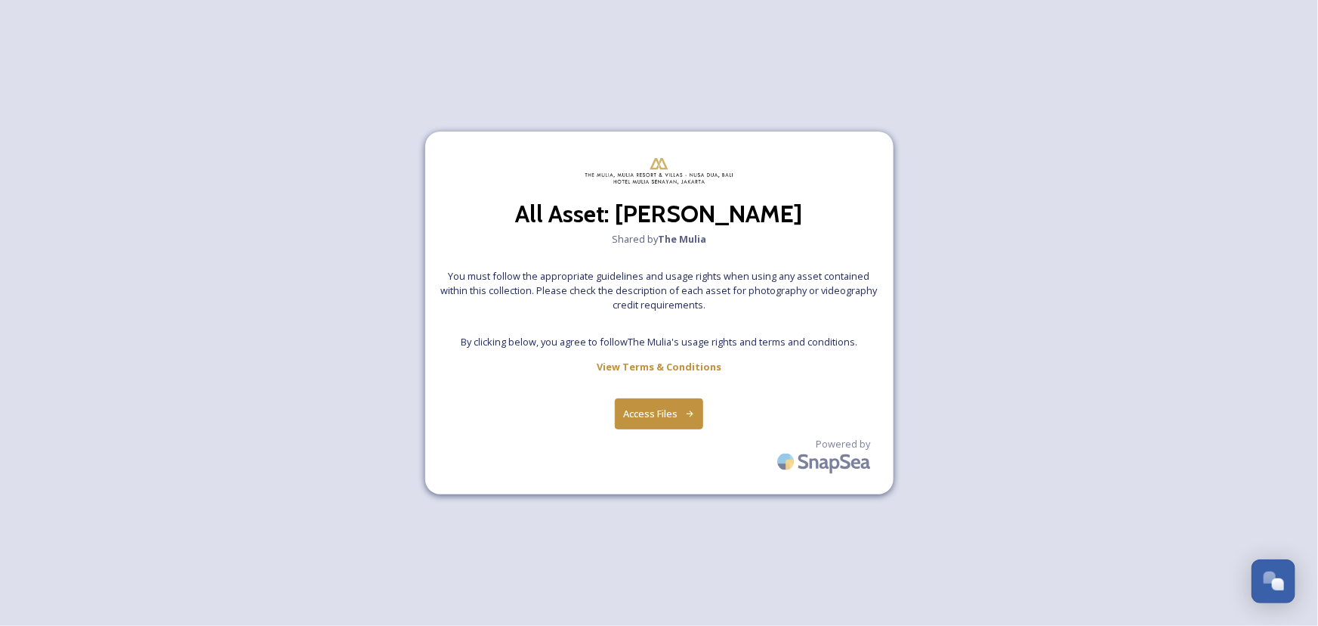
click at [672, 398] on button "Access Files" at bounding box center [659, 413] width 88 height 31
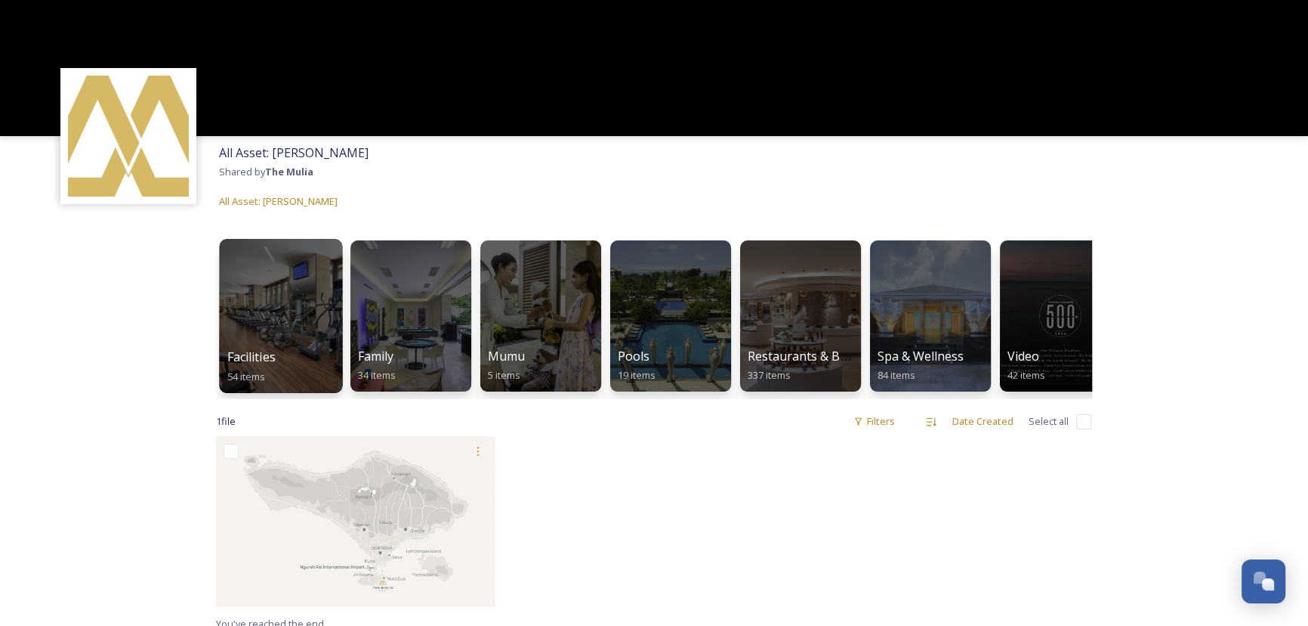
click at [304, 343] on div at bounding box center [280, 316] width 123 height 154
click at [521, 193] on div "All Asset: Mulia Bali Shared by The Mulia All Asset: Mulia Bali" at bounding box center [654, 177] width 1308 height 82
click at [681, 177] on div "All Asset: Mulia Bali Shared by The Mulia All Asset: Mulia Bali" at bounding box center [654, 177] width 1308 height 82
click at [693, 160] on div "All Asset: Mulia Bali Shared by The Mulia All Asset: Mulia Bali" at bounding box center [654, 177] width 1308 height 82
